Goal: Task Accomplishment & Management: Complete application form

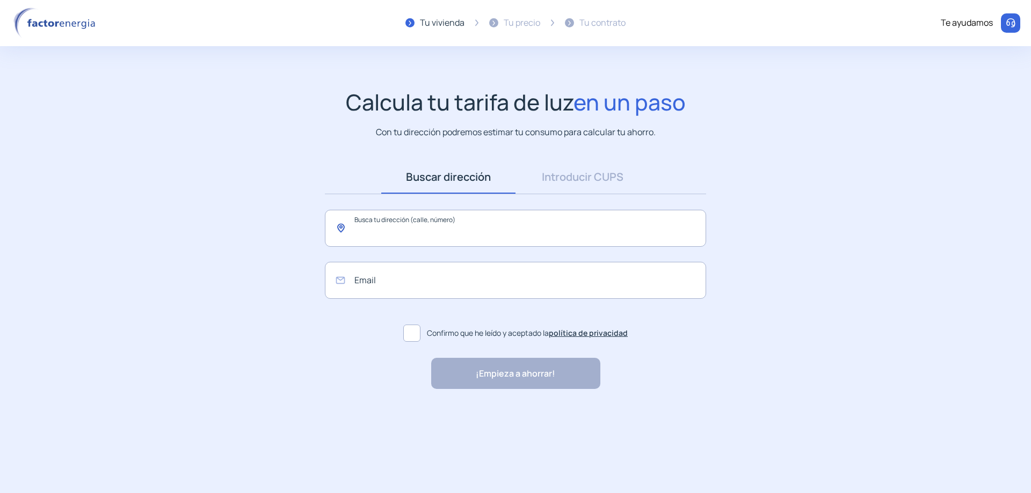
click at [515, 212] on input "text" at bounding box center [515, 228] width 381 height 37
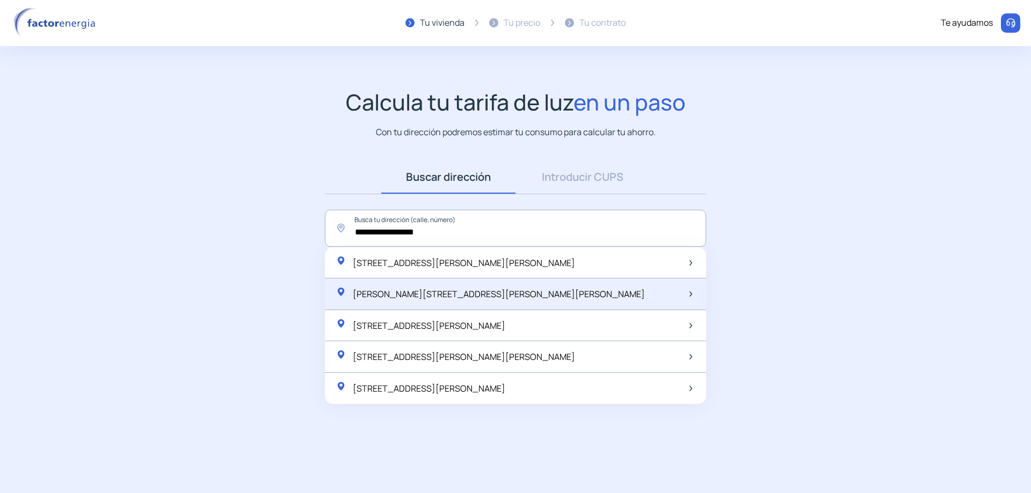
click at [587, 295] on span "[PERSON_NAME][STREET_ADDRESS][PERSON_NAME][PERSON_NAME]" at bounding box center [499, 294] width 292 height 12
type input "**********"
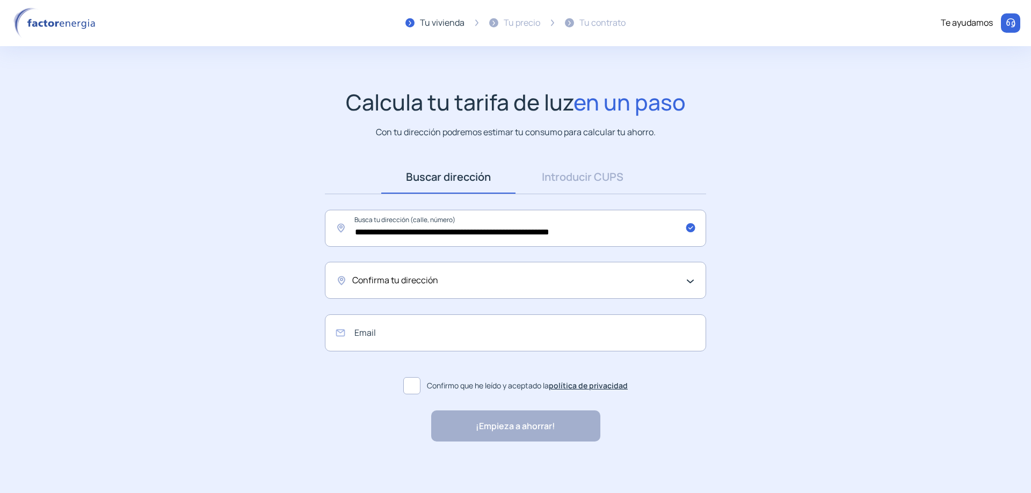
click at [587, 296] on div "Confirma tu dirección" at bounding box center [515, 280] width 381 height 37
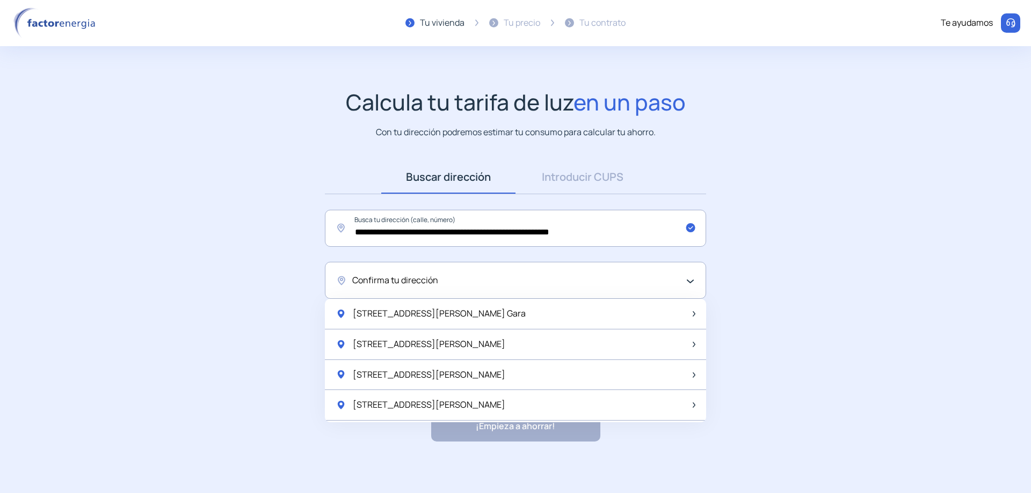
click at [579, 281] on div "Confirma tu dirección" at bounding box center [512, 281] width 321 height 14
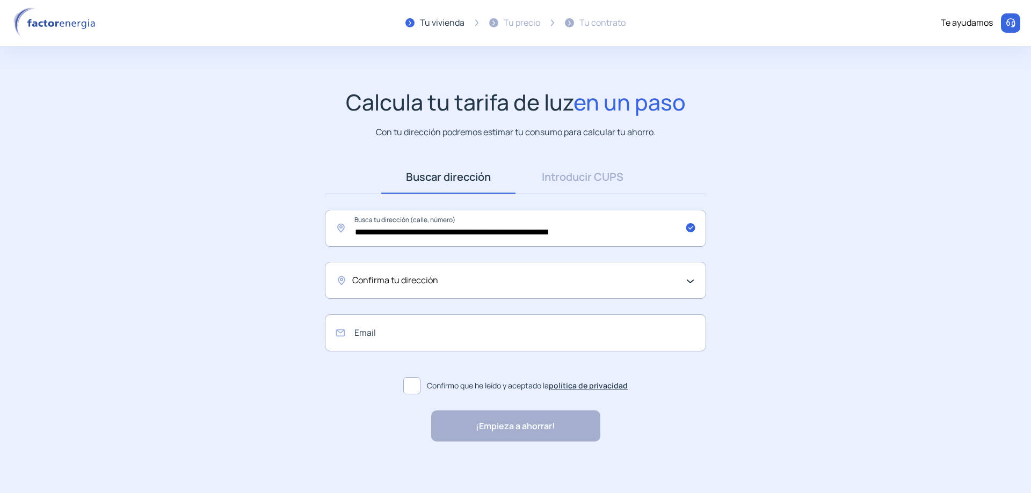
click at [579, 281] on div "Confirma tu dirección" at bounding box center [512, 281] width 321 height 14
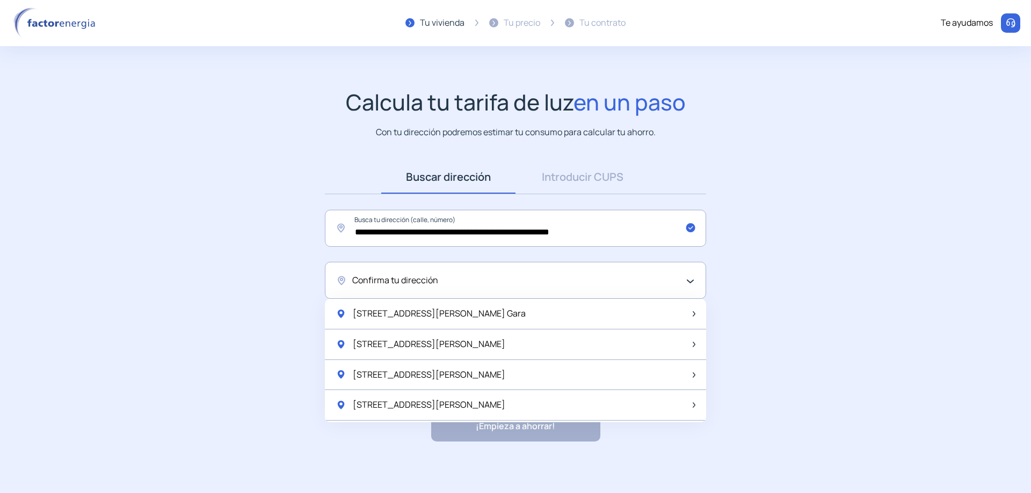
click at [579, 281] on div "Confirma tu dirección" at bounding box center [512, 281] width 321 height 14
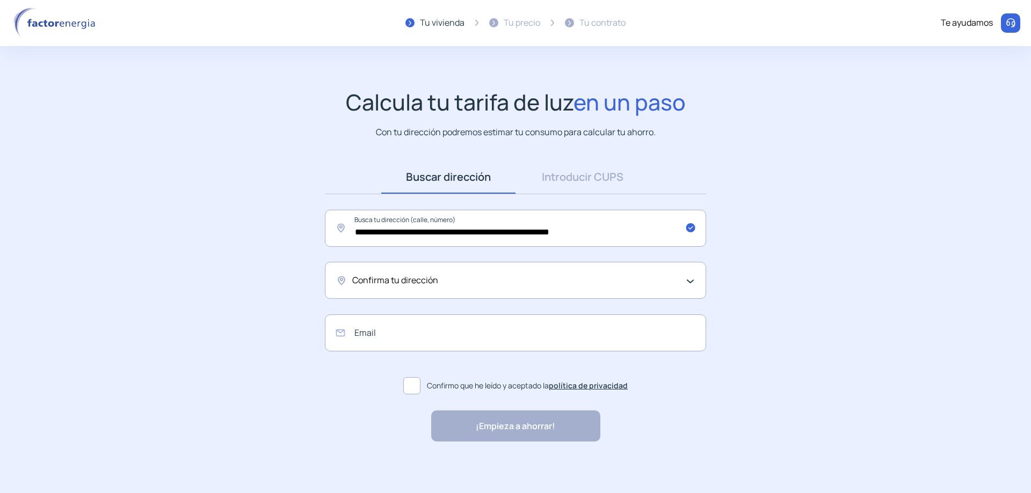
click at [579, 281] on div "Confirma tu dirección" at bounding box center [512, 281] width 321 height 14
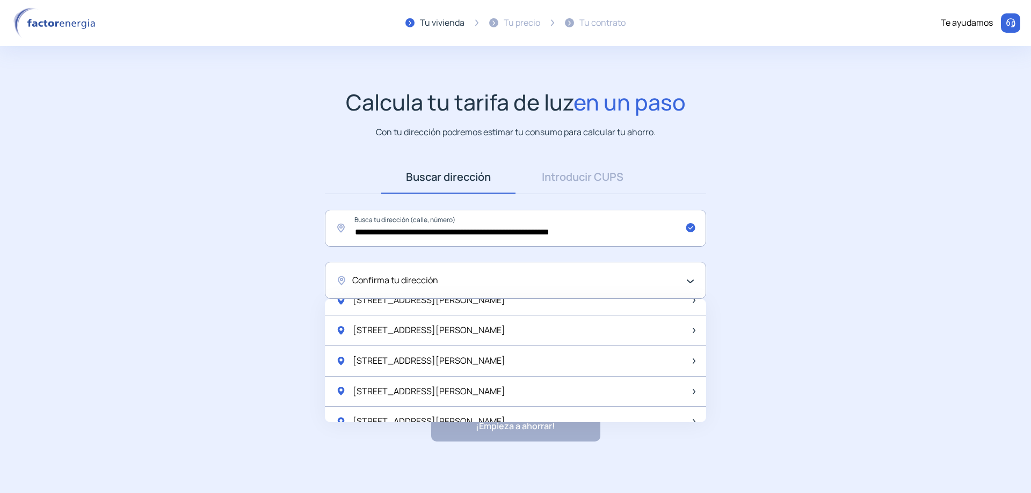
scroll to position [1426, 0]
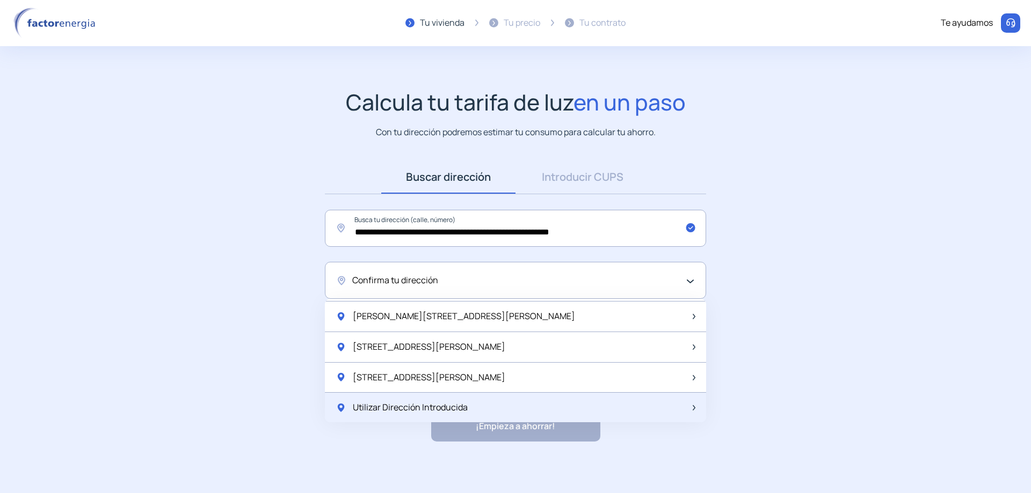
click at [594, 402] on div "Utilizar Dirección Introducida" at bounding box center [515, 408] width 381 height 30
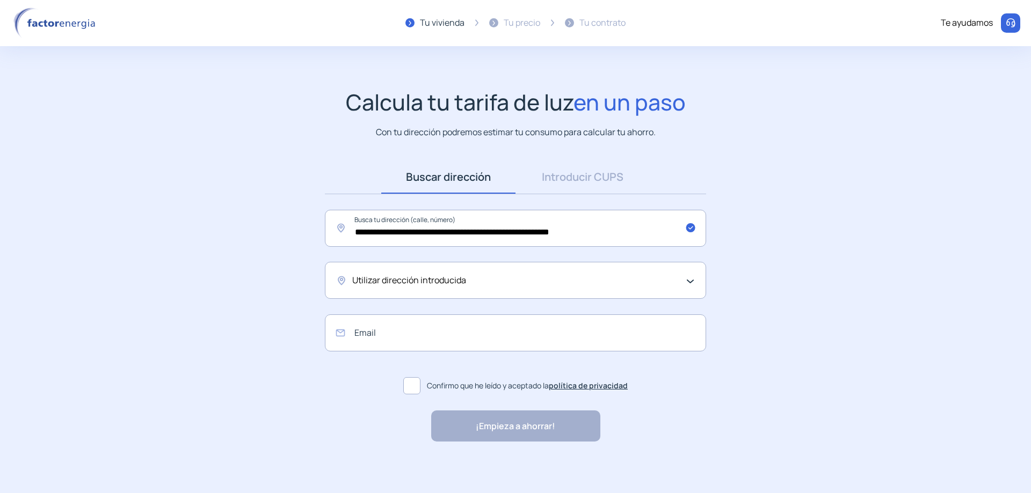
click at [420, 383] on span at bounding box center [411, 385] width 17 height 17
click at [518, 432] on div "¡Empieza a ahorrar! "Excelente servicio y atención al cliente" "Respeto por el …" at bounding box center [515, 426] width 169 height 31
click at [560, 165] on link "Introducir CUPS" at bounding box center [583, 177] width 134 height 33
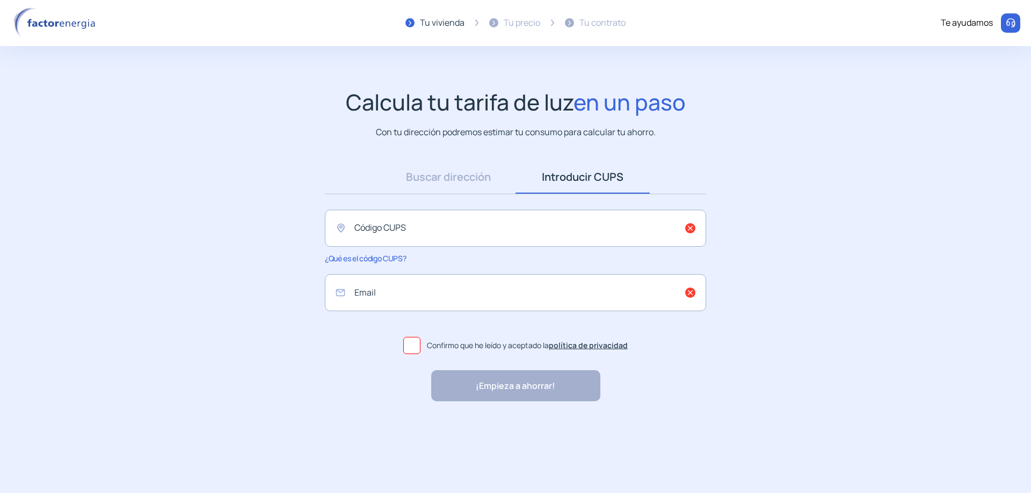
click at [512, 22] on div "Tu precio" at bounding box center [522, 23] width 37 height 14
